Goal: Find specific page/section: Find specific page/section

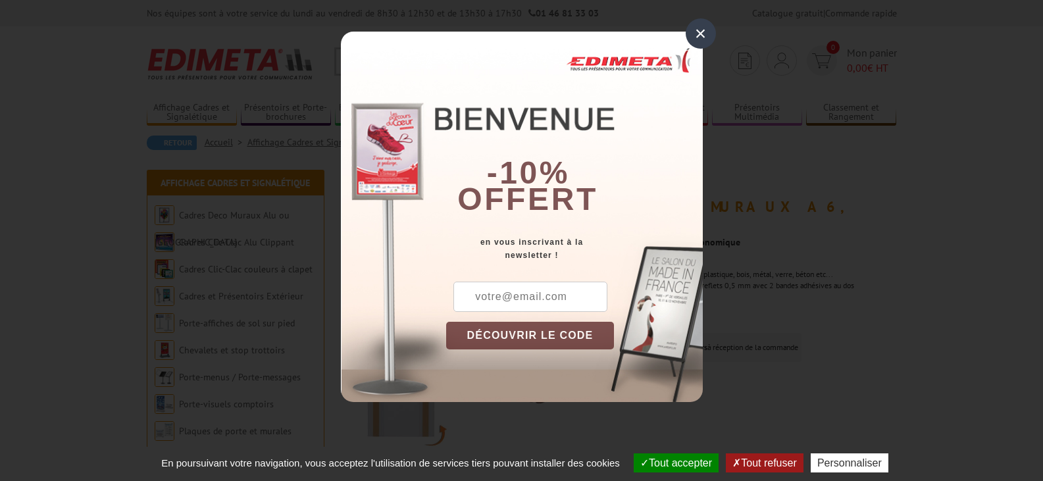
click at [698, 33] on div "×" at bounding box center [701, 33] width 30 height 30
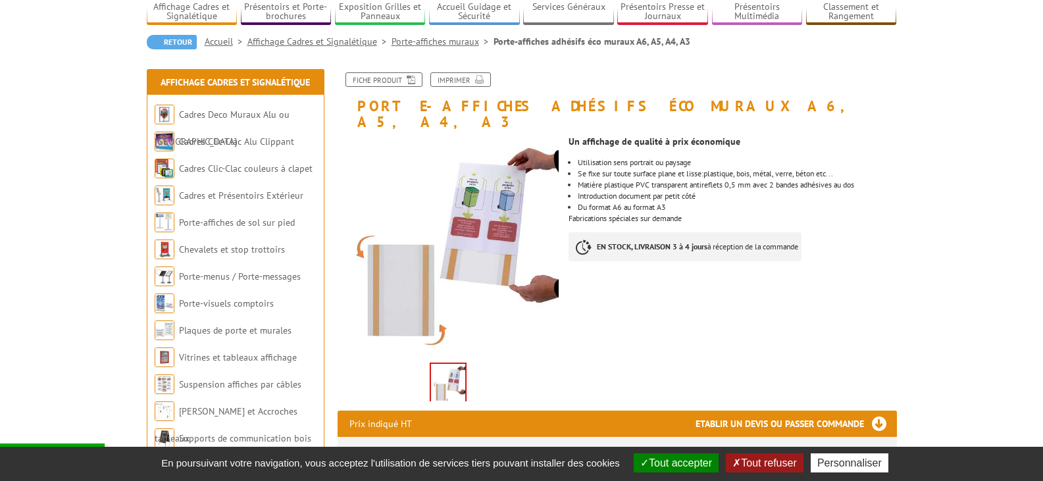
scroll to position [132, 0]
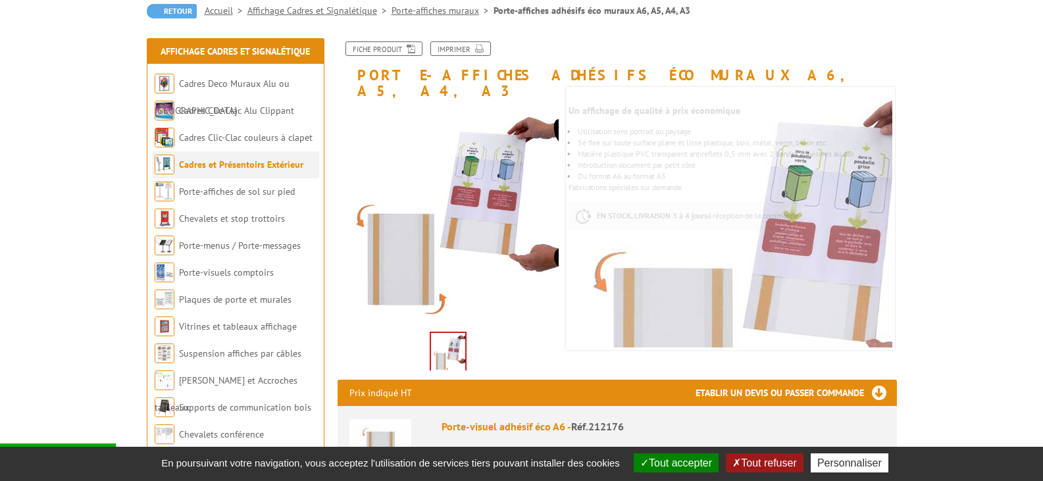
click at [220, 163] on link "Cadres et Présentoirs Extérieur" at bounding box center [241, 165] width 124 height 12
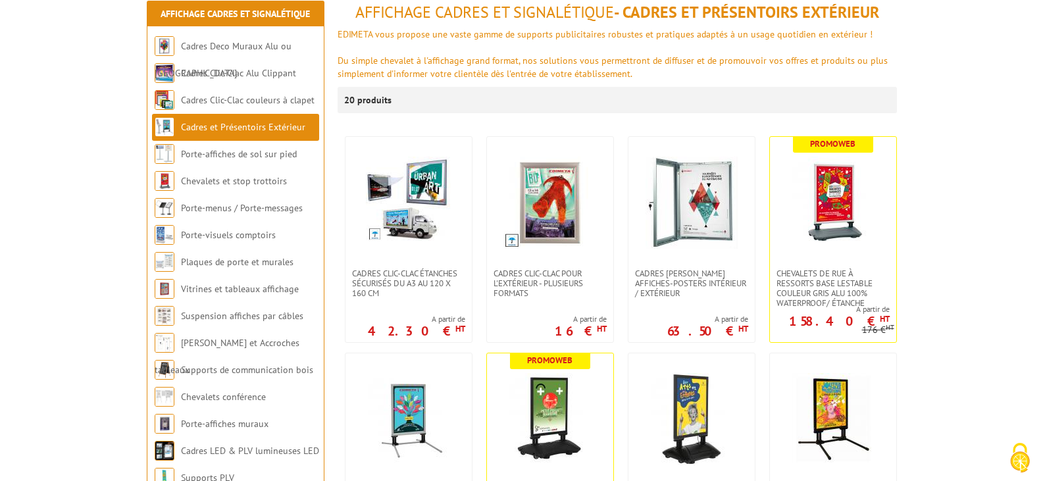
scroll to position [197, 0]
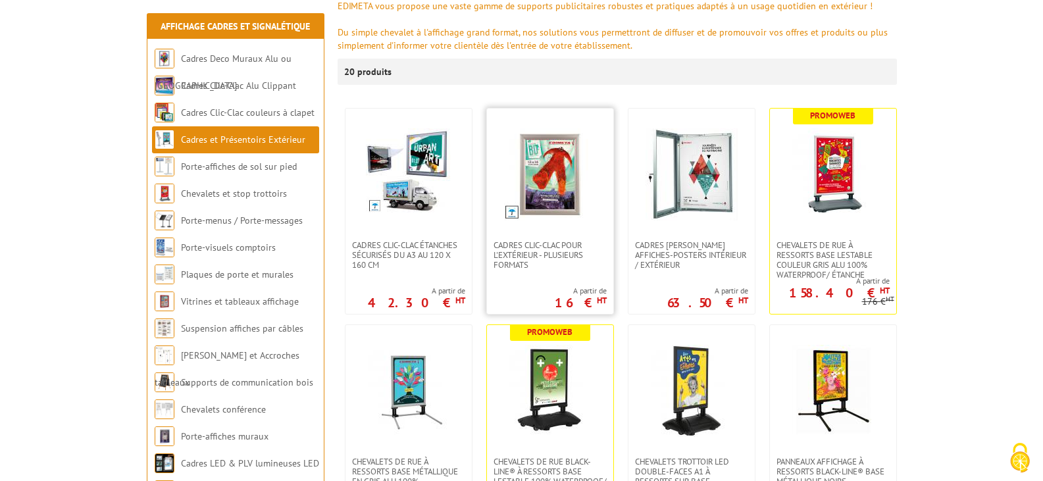
click at [563, 207] on img at bounding box center [550, 174] width 92 height 92
click at [571, 256] on span "Cadres Clic-Clac pour l'extérieur - PLUSIEURS FORMATS" at bounding box center [550, 256] width 113 height 30
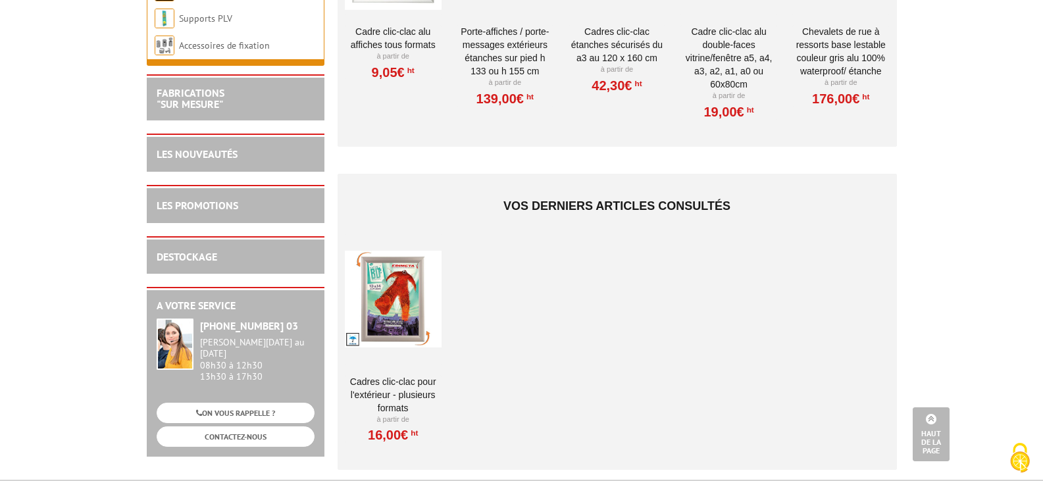
scroll to position [2896, 0]
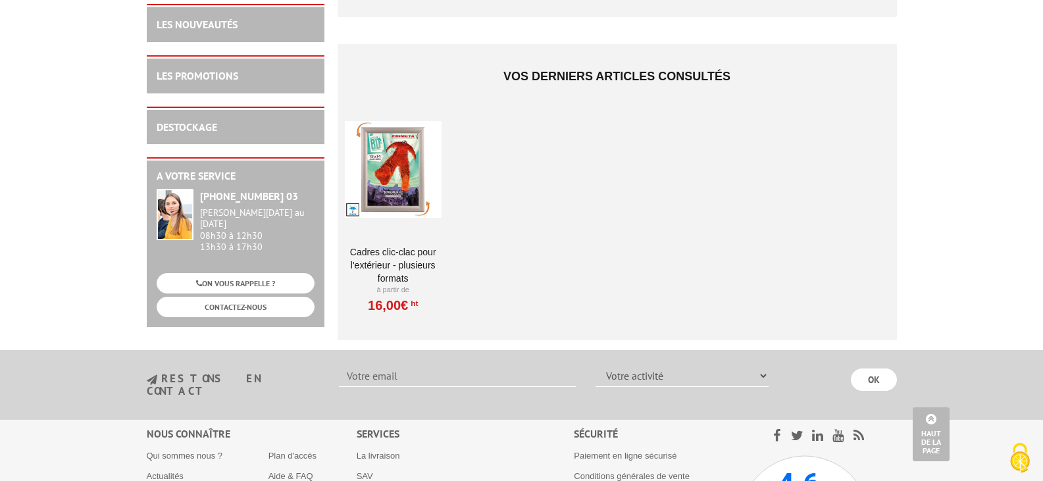
click at [409, 249] on link "Cadres Clic-Clac pour l'extérieur - PLUSIEURS FORMATS" at bounding box center [393, 264] width 97 height 39
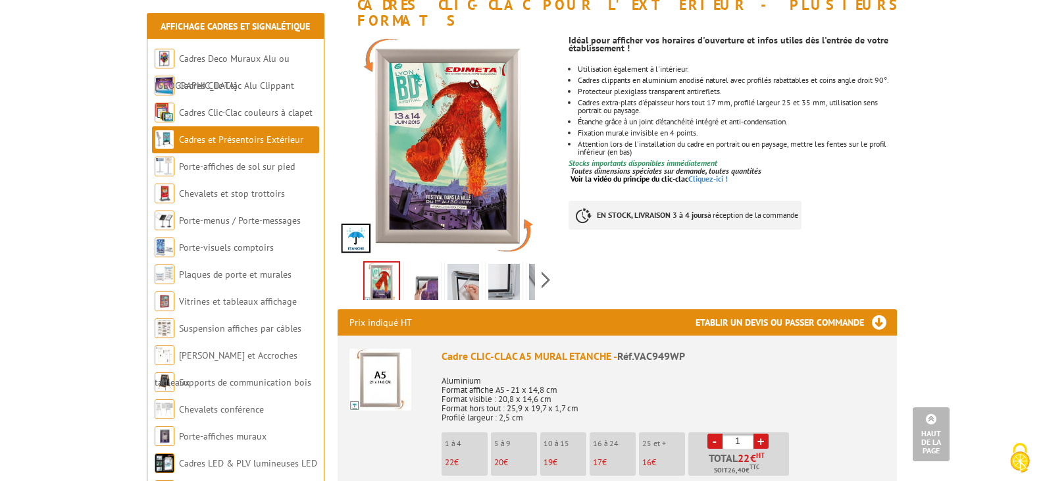
scroll to position [197, 0]
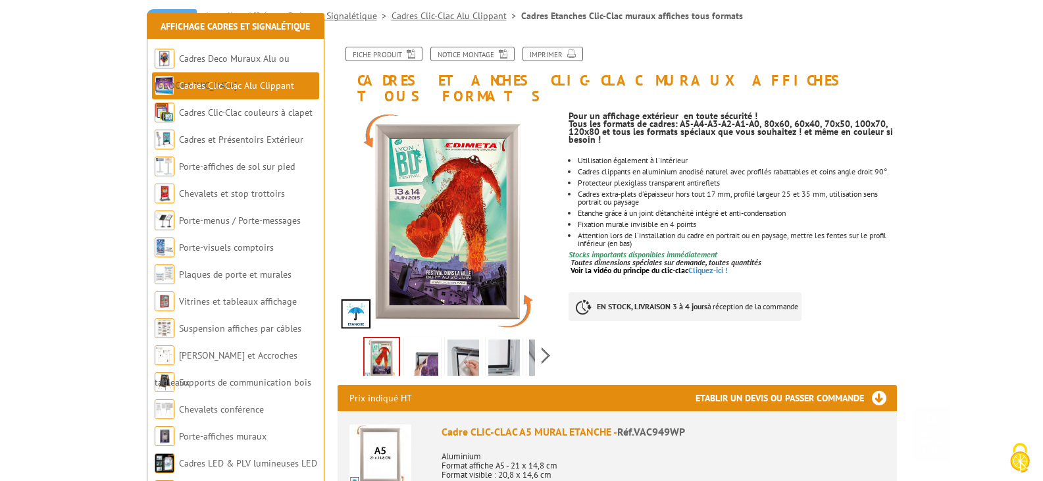
scroll to position [263, 0]
